Goal: Use online tool/utility

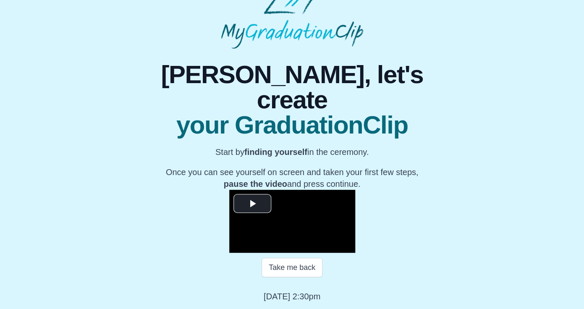
scroll to position [97, 0]
click at [252, 203] on span "Video Player" at bounding box center [252, 203] width 0 height 0
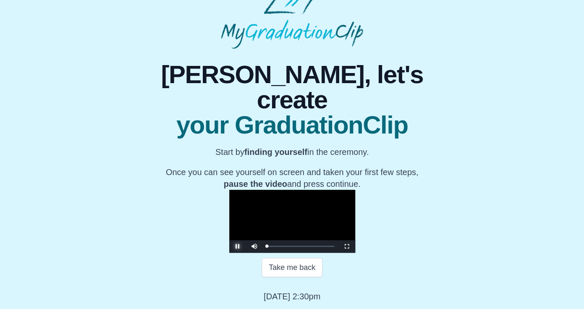
click at [237, 246] on span "Video Player" at bounding box center [237, 246] width 0 height 0
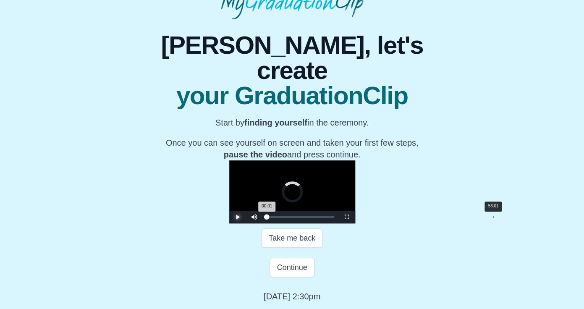
click at [338, 223] on div "Loaded : 0% 53:01 00:01 Progress : 0%" at bounding box center [301, 217] width 76 height 13
click at [334, 218] on div "Loaded : 0% 52:14 53:01 Progress : 0%" at bounding box center [300, 217] width 67 height 2
click at [237, 217] on span "Video Player" at bounding box center [237, 217] width 0 height 0
click at [331, 218] on div "52:43 Progress : 0%" at bounding box center [299, 217] width 64 height 2
click at [237, 217] on span "Video Player" at bounding box center [237, 217] width 0 height 0
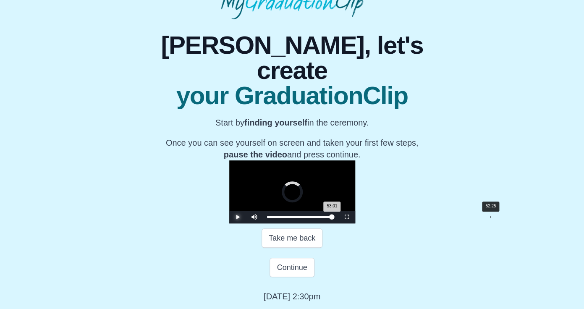
click at [332, 218] on div "53:01 Progress : 0%" at bounding box center [299, 217] width 65 height 2
click at [237, 217] on span "Video Player" at bounding box center [237, 217] width 0 height 0
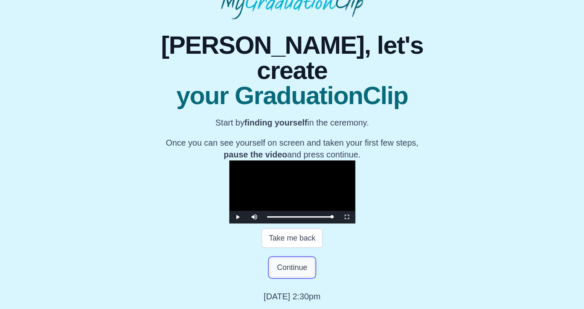
click at [292, 277] on button "Continue" at bounding box center [291, 267] width 44 height 19
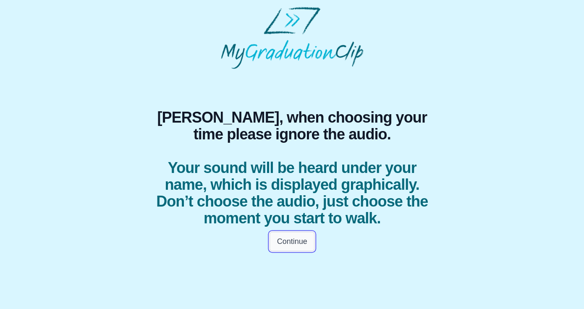
click at [298, 241] on button "Continue" at bounding box center [291, 241] width 44 height 19
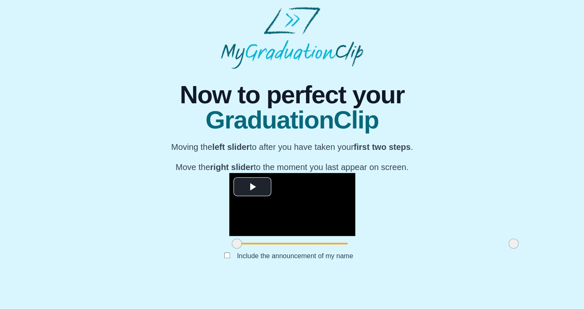
scroll to position [76, 0]
click at [252, 186] on span "Video Player" at bounding box center [252, 186] width 0 height 0
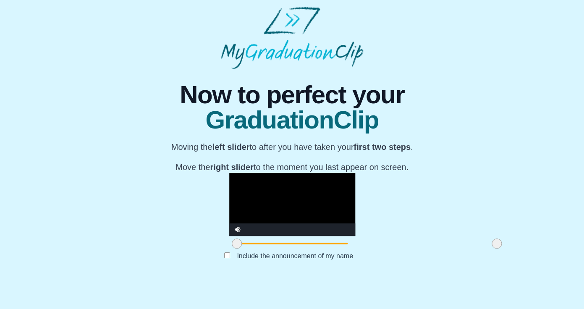
drag, startPoint x: 430, startPoint y: 267, endPoint x: 413, endPoint y: 267, distance: 16.8
click at [491, 248] on span at bounding box center [496, 243] width 10 height 10
click at [488, 248] on span at bounding box center [493, 243] width 10 height 10
drag, startPoint x: 408, startPoint y: 268, endPoint x: 399, endPoint y: 268, distance: 9.2
click at [478, 248] on span at bounding box center [483, 243] width 10 height 10
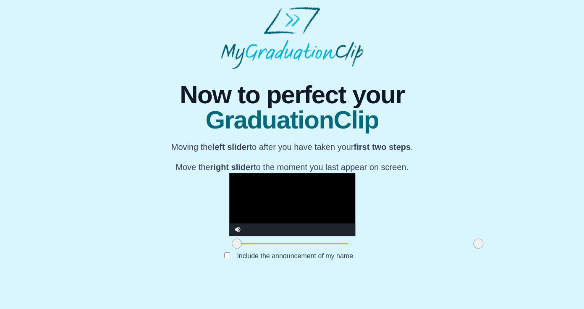
drag, startPoint x: 399, startPoint y: 268, endPoint x: 393, endPoint y: 268, distance: 5.5
click at [473, 248] on span at bounding box center [478, 243] width 10 height 10
drag, startPoint x: 393, startPoint y: 268, endPoint x: 384, endPoint y: 268, distance: 8.8
click at [464, 248] on span at bounding box center [469, 243] width 10 height 10
